Goal: Transaction & Acquisition: Purchase product/service

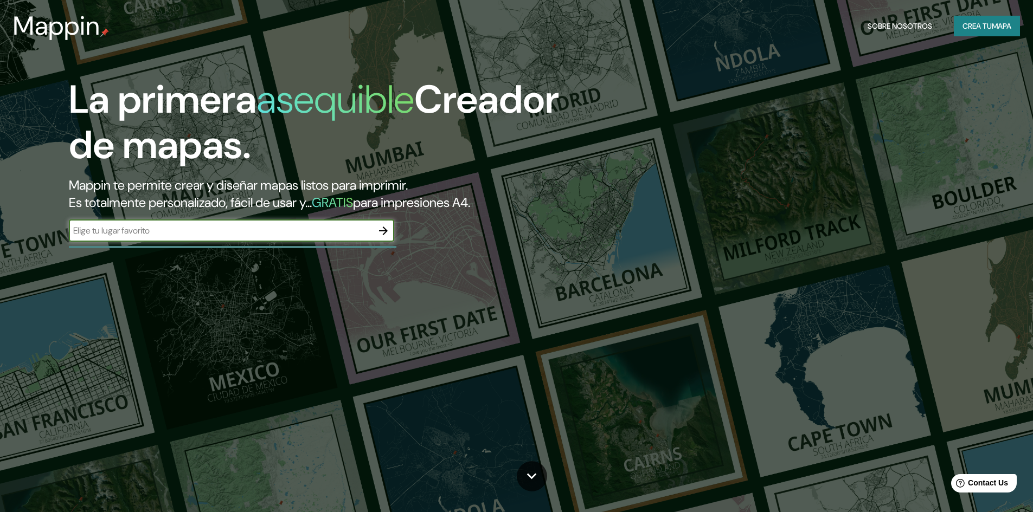
click at [272, 224] on input "text" at bounding box center [221, 230] width 304 height 12
click at [264, 224] on input "text" at bounding box center [221, 230] width 304 height 12
type input "EL COCO CHORRERA"
click at [386, 224] on icon "button" at bounding box center [383, 230] width 13 height 13
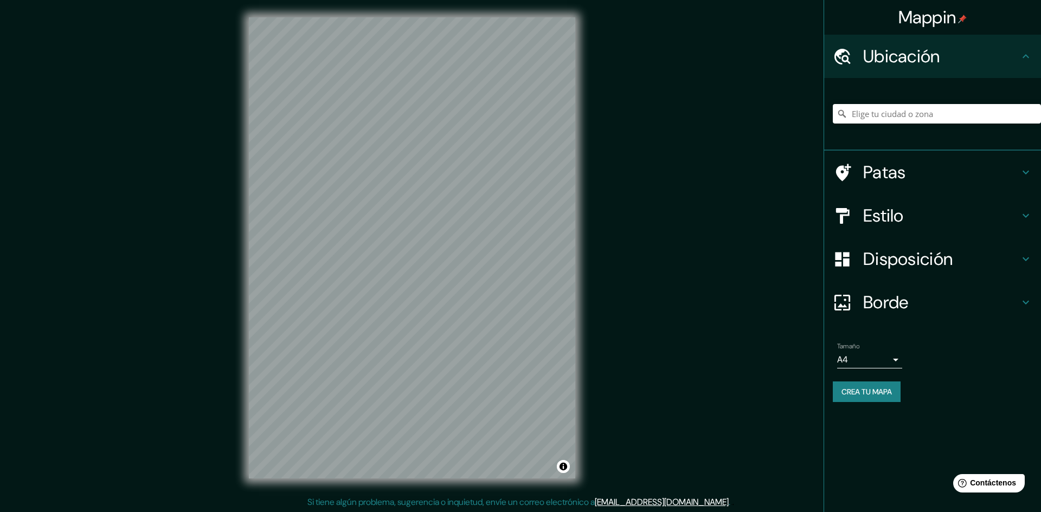
click at [647, 240] on div "Mappin Ubicación Patas Estilo Disposición Borde Elige un borde. Consejo : puede…" at bounding box center [520, 257] width 1041 height 514
click at [580, 245] on div "© Mapbox © OpenStreetMap Improve this map" at bounding box center [412, 248] width 361 height 496
click at [613, 246] on div "Mappin Ubicación Patas Estilo Disposición Borde Elige un borde. Consejo : puede…" at bounding box center [520, 257] width 1041 height 514
click at [891, 113] on input "Elige tu ciudad o zona" at bounding box center [937, 114] width 208 height 20
click at [902, 169] on font "Patas" at bounding box center [884, 172] width 43 height 23
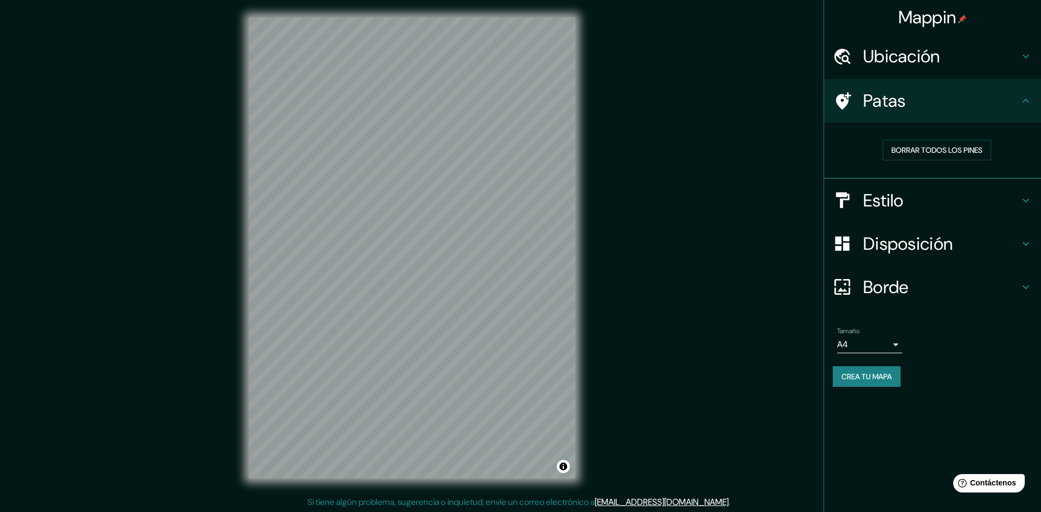
click at [886, 197] on font "Estilo" at bounding box center [883, 200] width 41 height 23
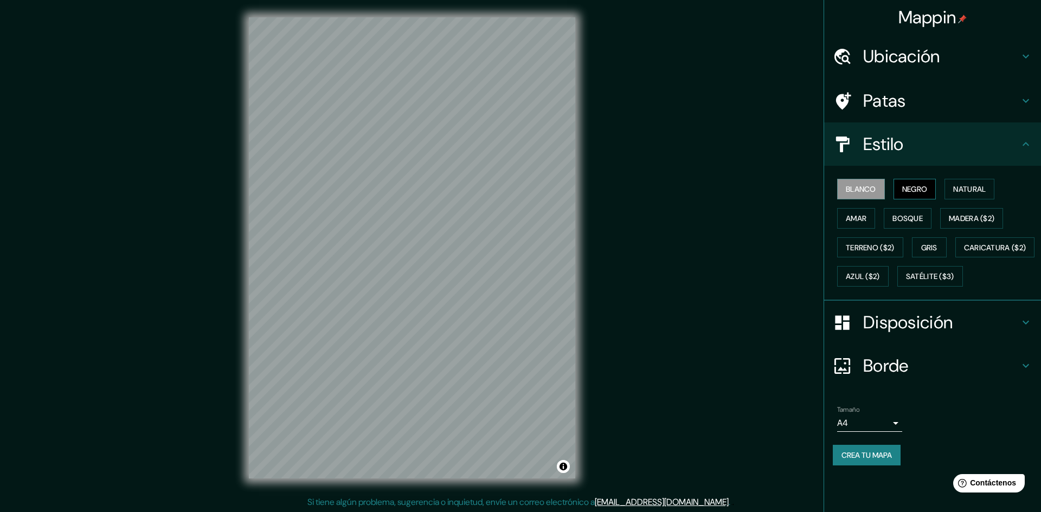
click at [916, 182] on font "Negro" at bounding box center [914, 189] width 25 height 14
click at [871, 184] on font "Blanco" at bounding box center [861, 189] width 30 height 10
click at [875, 243] on font "Terreno ($2)" at bounding box center [870, 248] width 49 height 10
click at [865, 214] on font "Amar" at bounding box center [856, 219] width 21 height 10
click at [863, 184] on font "Blanco" at bounding box center [861, 189] width 30 height 10
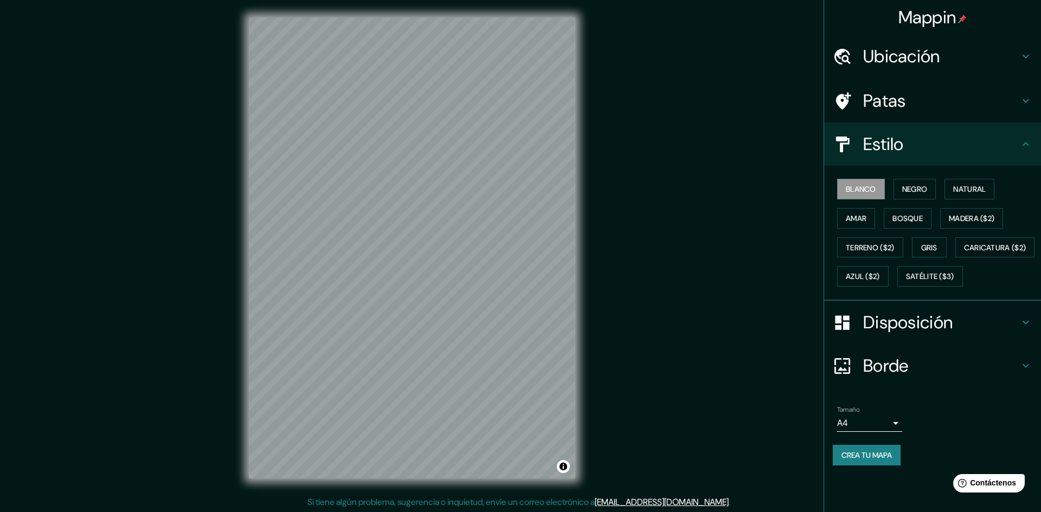
click at [879, 311] on font "Disposición" at bounding box center [907, 322] width 89 height 23
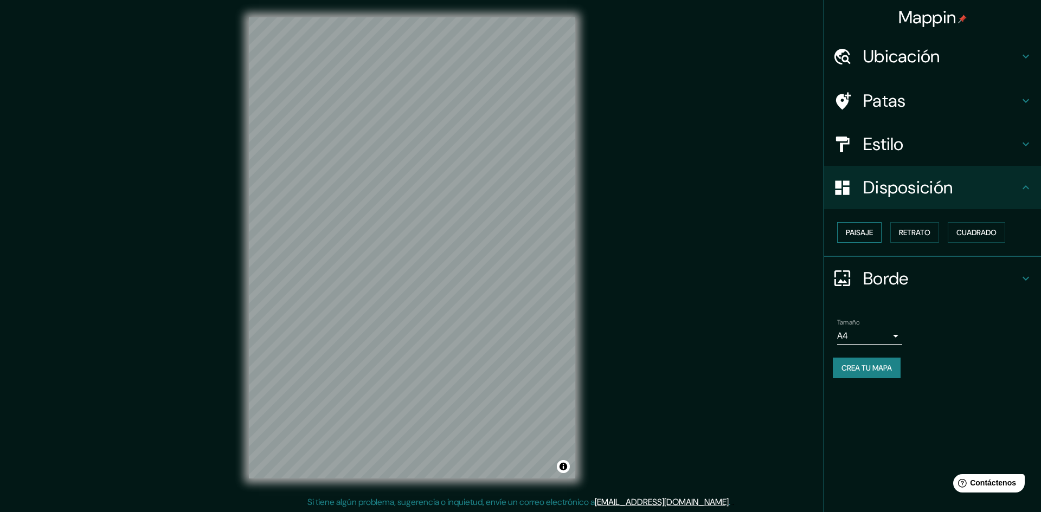
click at [859, 228] on font "Paisaje" at bounding box center [859, 233] width 27 height 10
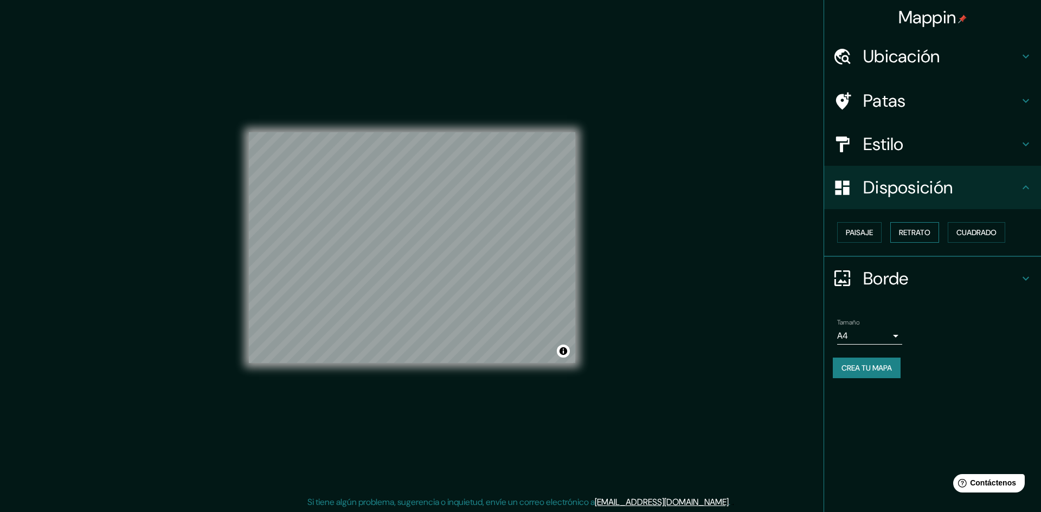
click at [896, 222] on button "Retrato" at bounding box center [914, 232] width 49 height 21
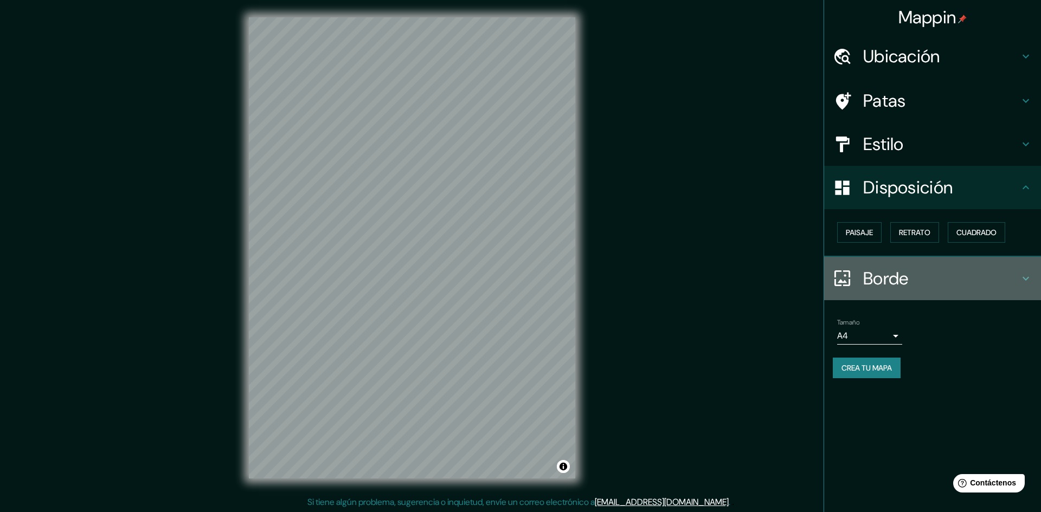
click at [888, 267] on font "Borde" at bounding box center [886, 278] width 46 height 23
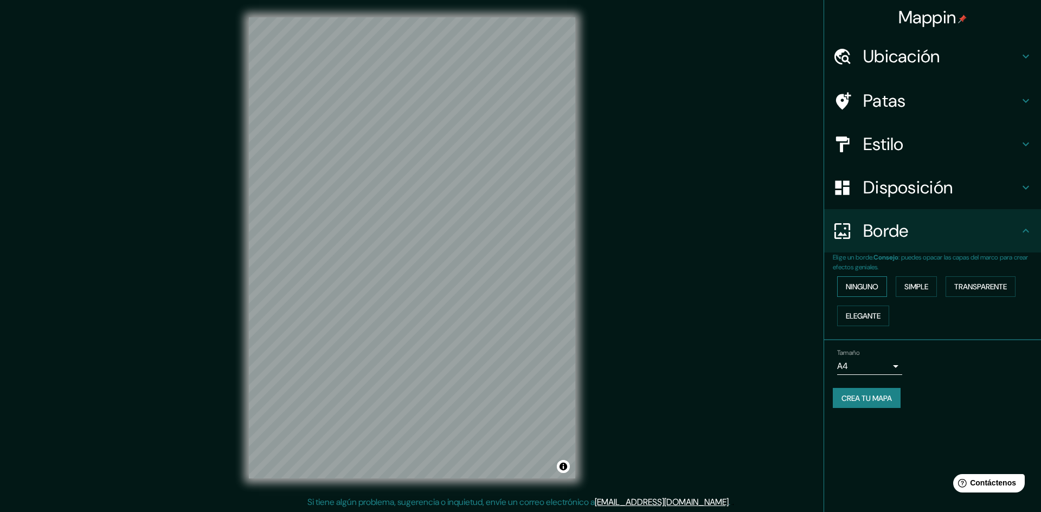
click at [874, 282] on font "Ninguno" at bounding box center [862, 287] width 33 height 10
click at [884, 392] on div "Tamaño A4 single Crea tu mapa" at bounding box center [933, 381] width 200 height 73
click at [878, 394] on font "Crea tu mapa" at bounding box center [867, 399] width 50 height 10
